Goal: Task Accomplishment & Management: Use online tool/utility

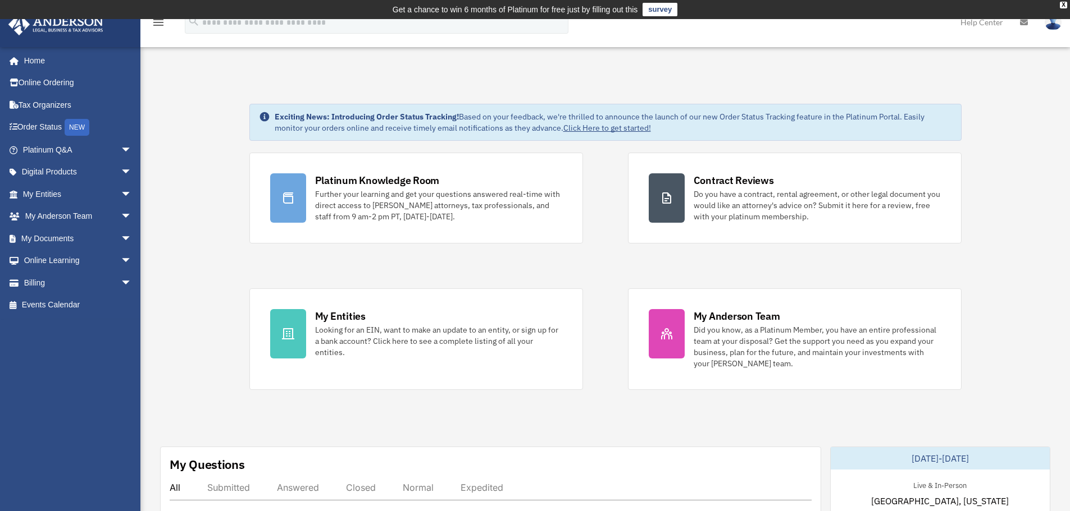
click at [1051, 24] on img at bounding box center [1052, 22] width 17 height 16
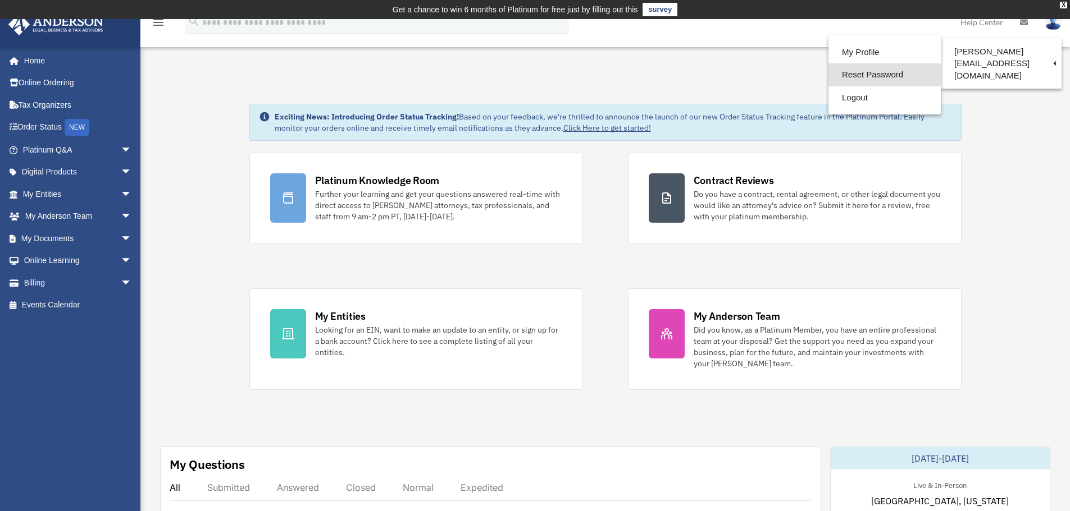
click at [849, 75] on link "Reset Password" at bounding box center [884, 74] width 112 height 23
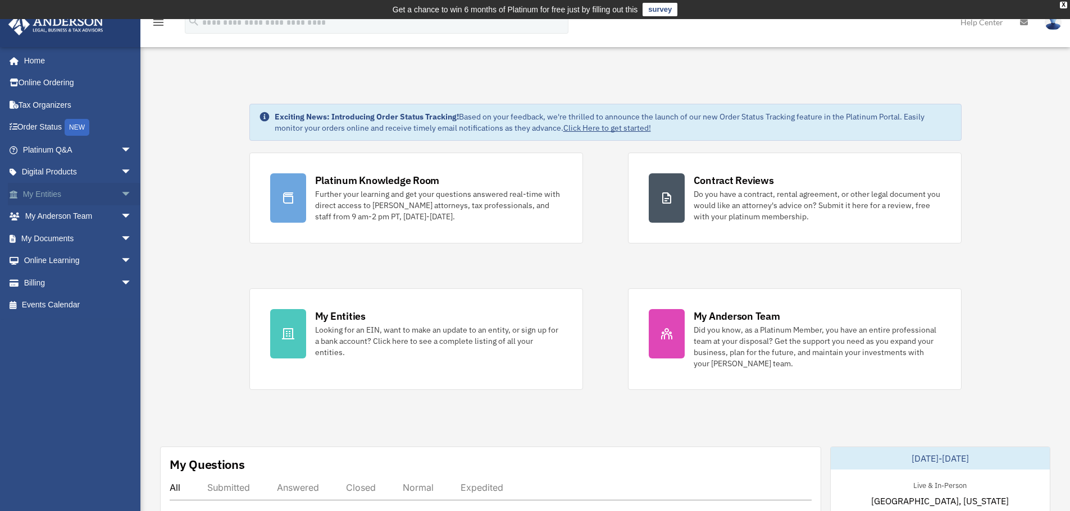
click at [104, 194] on link "My Entities arrow_drop_down" at bounding box center [78, 194] width 141 height 22
click at [121, 194] on span "arrow_drop_down" at bounding box center [132, 194] width 22 height 23
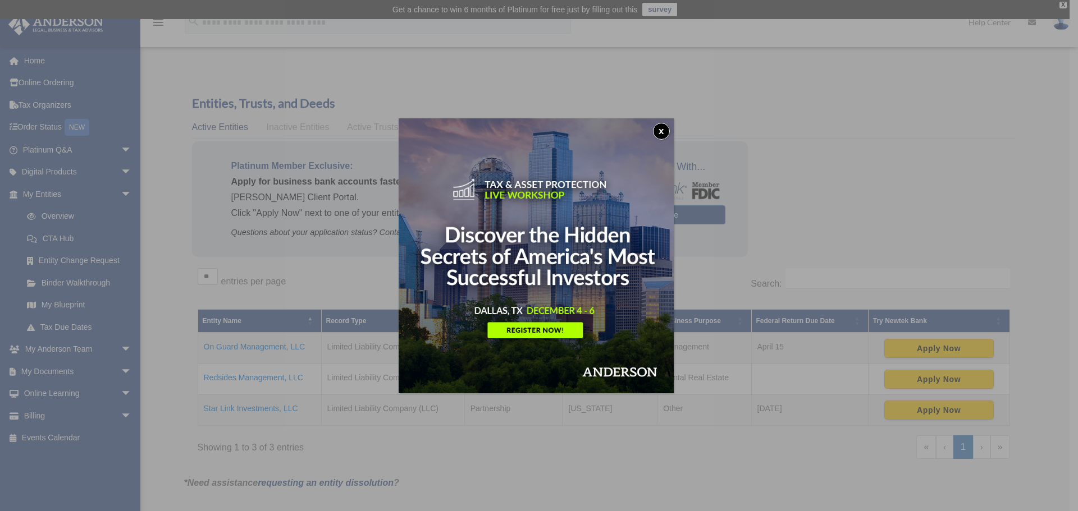
click at [662, 127] on button "x" at bounding box center [661, 131] width 17 height 17
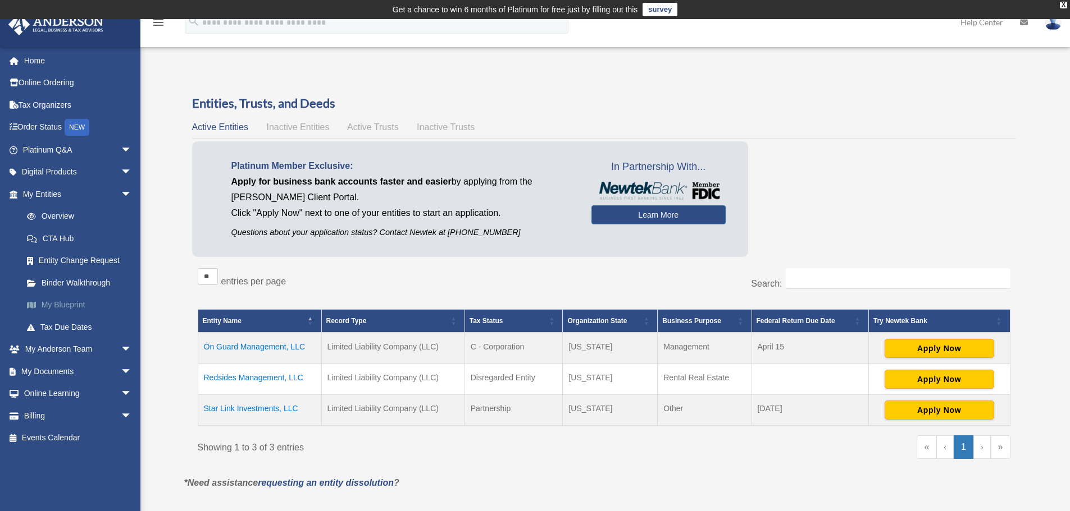
click at [60, 301] on link "My Blueprint" at bounding box center [82, 305] width 133 height 22
